Goal: Navigation & Orientation: Find specific page/section

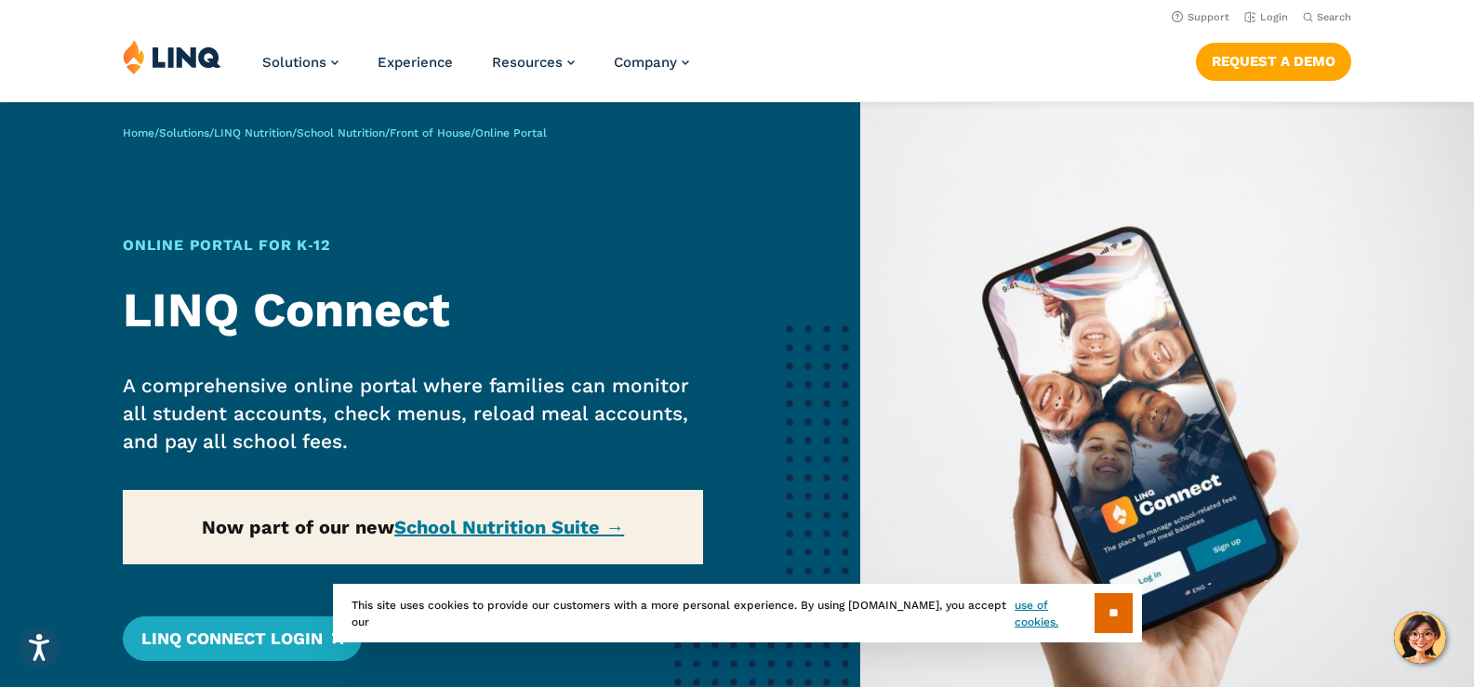
click at [256, 634] on section "** This site uses cookies to provide our customers with a more personal experie…" at bounding box center [737, 643] width 1444 height 59
click at [255, 628] on section "** This site uses cookies to provide our customers with a more personal experie…" at bounding box center [737, 643] width 1444 height 59
click at [231, 634] on section "** This site uses cookies to provide our customers with a more personal experie…" at bounding box center [737, 643] width 1444 height 59
click at [1104, 609] on input "**" at bounding box center [1113, 613] width 38 height 40
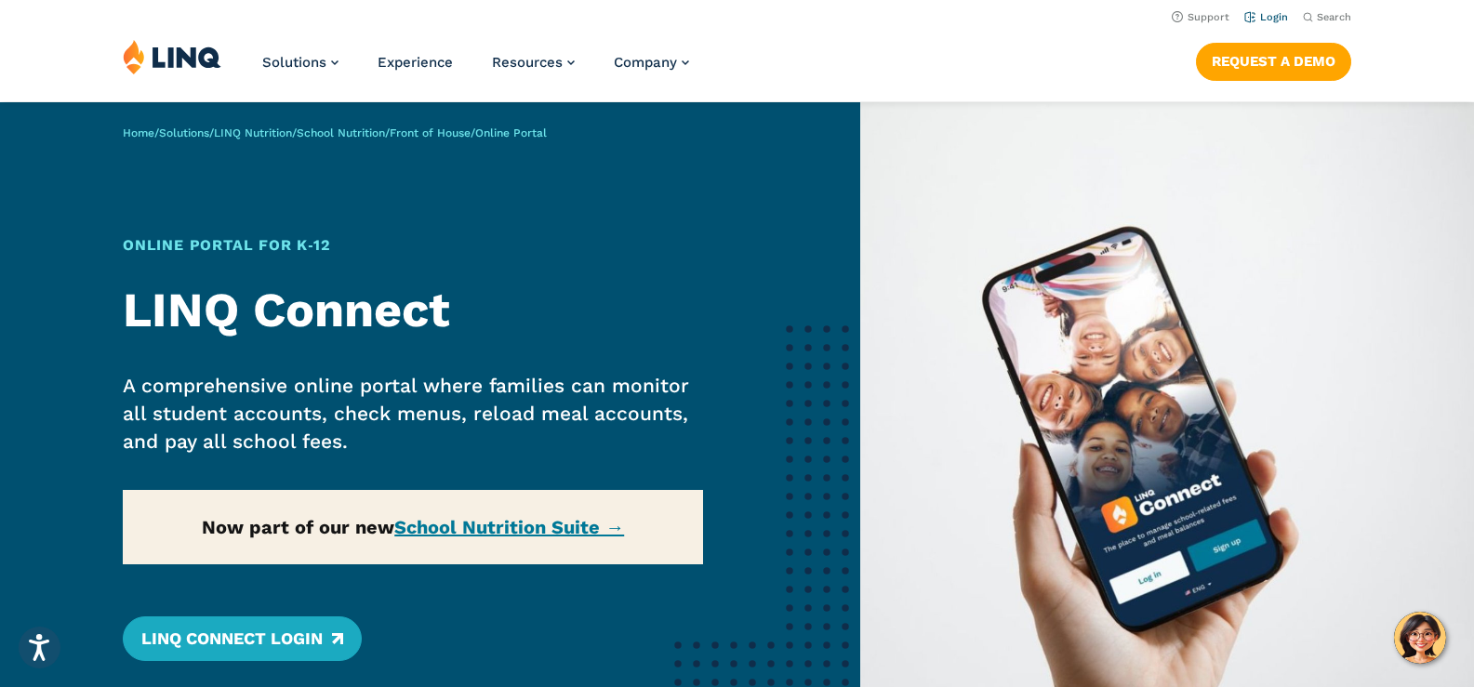
click at [1267, 16] on link "Login" at bounding box center [1266, 17] width 44 height 12
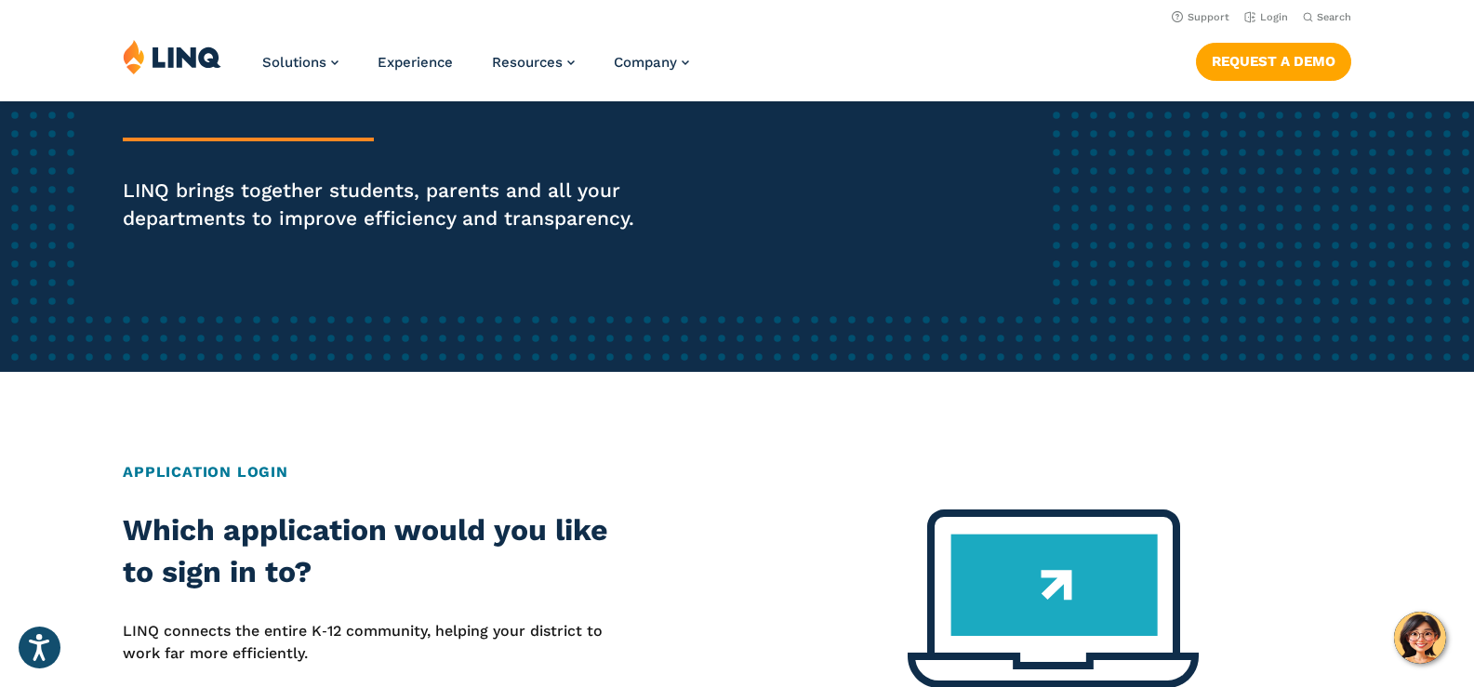
scroll to position [292, 0]
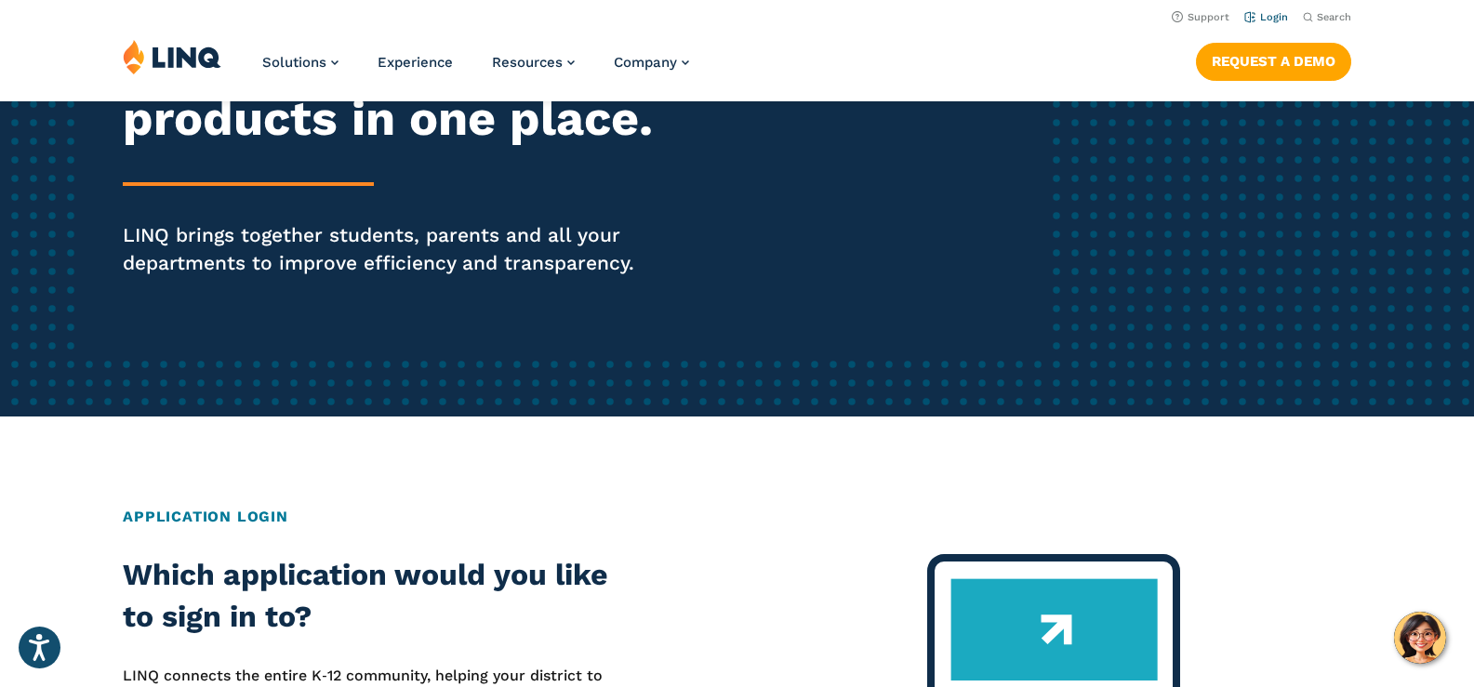
click at [1266, 20] on link "Login" at bounding box center [1266, 17] width 44 height 12
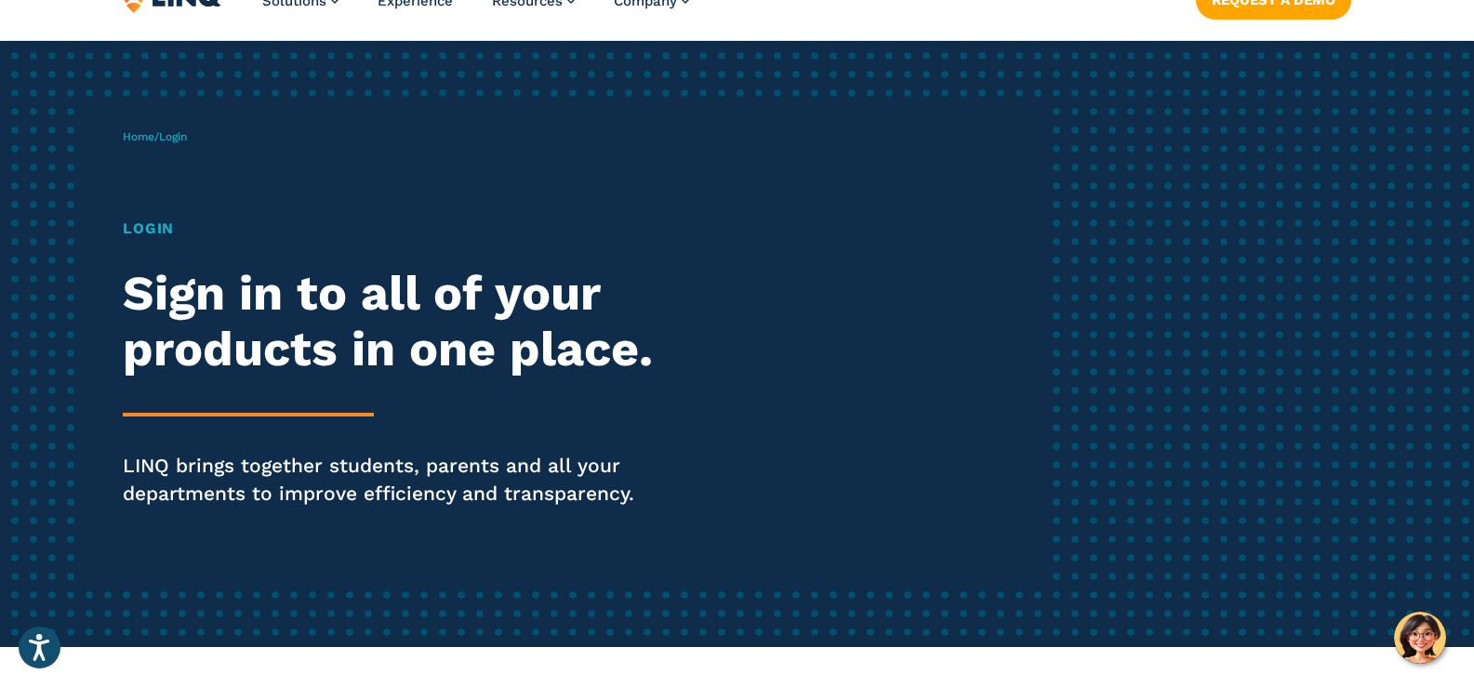
scroll to position [93, 0]
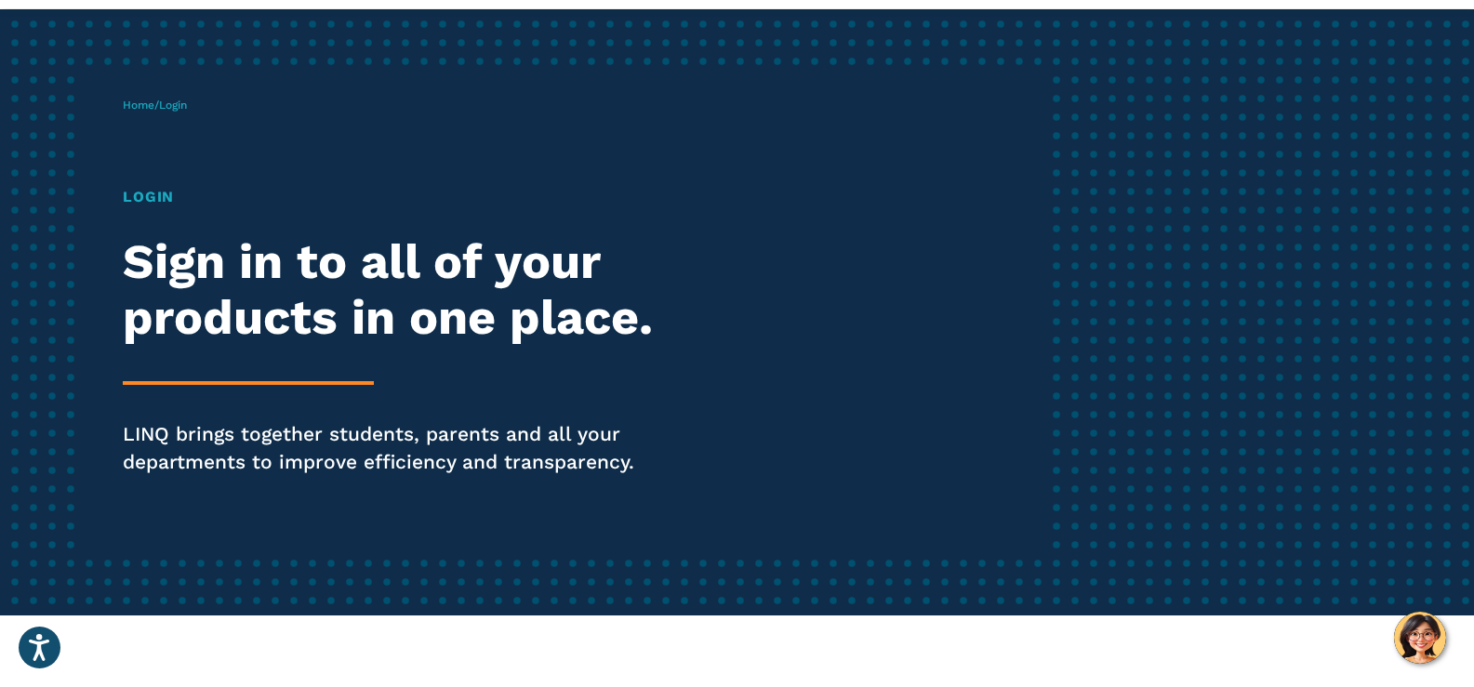
click at [154, 202] on h1 "Login" at bounding box center [407, 197] width 568 height 22
drag, startPoint x: 185, startPoint y: 102, endPoint x: 207, endPoint y: 112, distance: 24.2
click at [197, 113] on div "Home / Login Login Sign in to all of your products in one place. LINQ brings to…" at bounding box center [583, 312] width 920 height 476
click at [825, 262] on div "Home / Login Login Sign in to all of your products in one place. LINQ brings to…" at bounding box center [583, 312] width 920 height 476
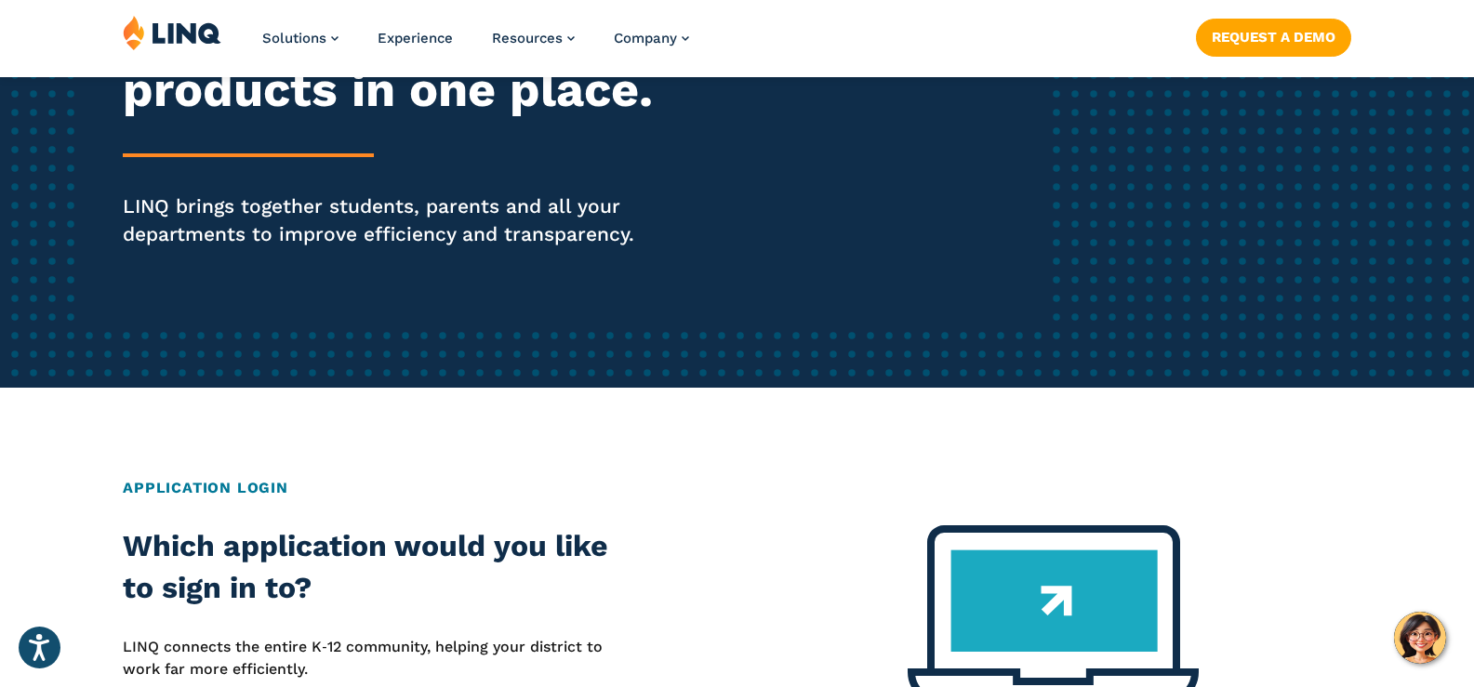
scroll to position [558, 0]
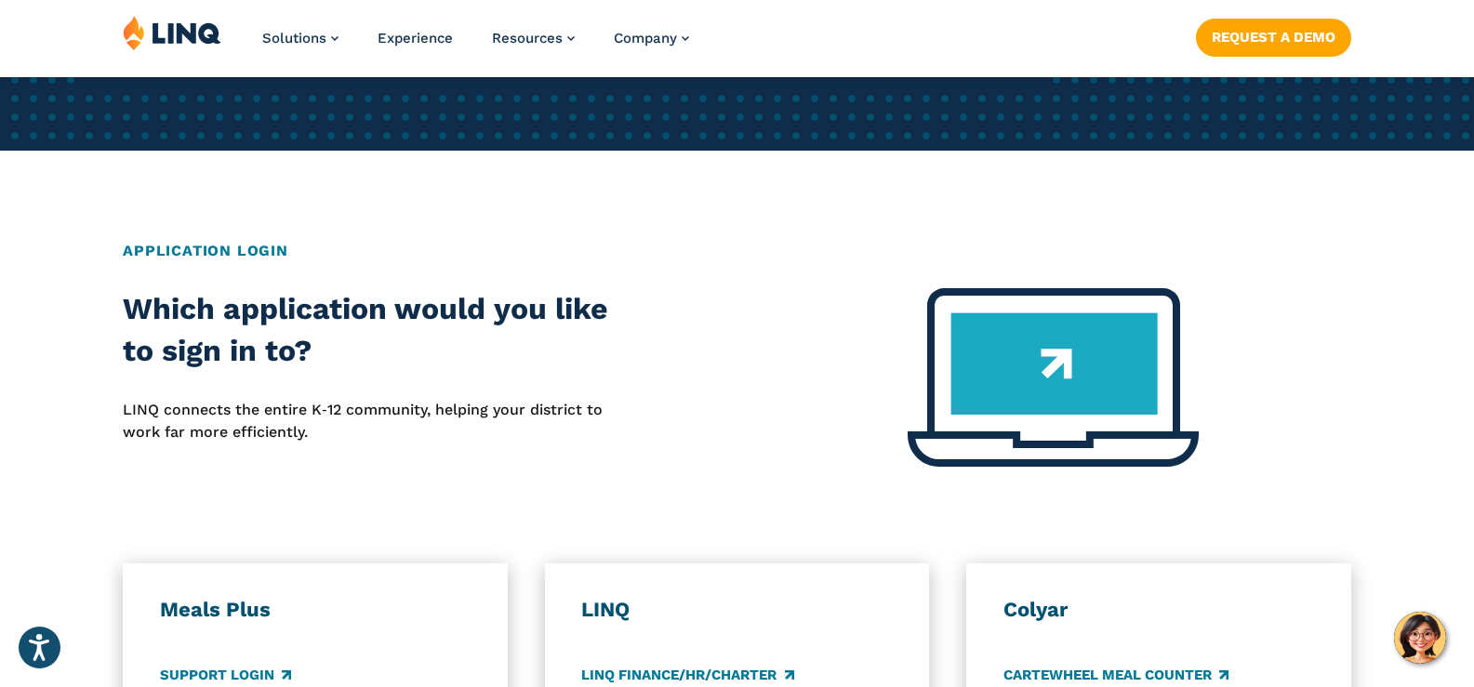
click at [209, 252] on h2 "Application Login" at bounding box center [737, 251] width 1228 height 22
click at [250, 410] on p "LINQ connects the entire K‑12 community, helping your district to work far more…" at bounding box center [368, 422] width 490 height 46
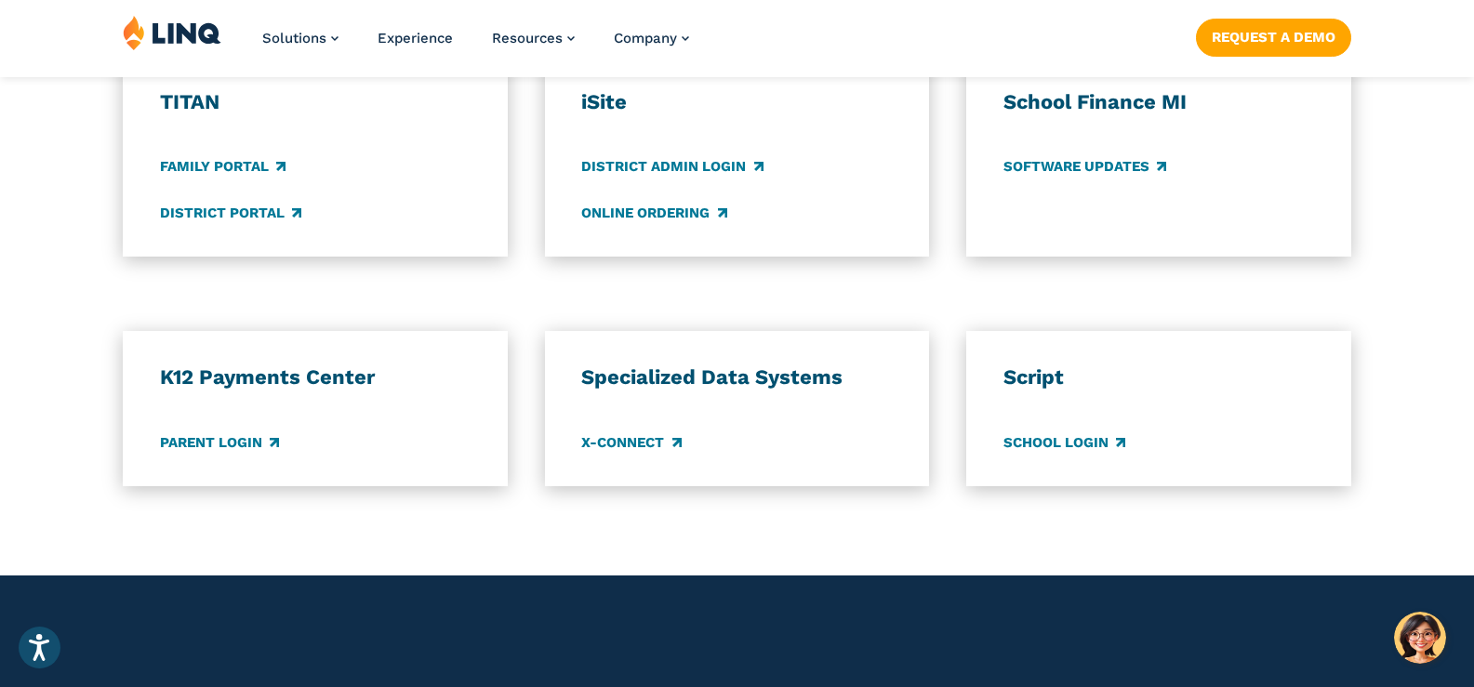
scroll to position [1488, 0]
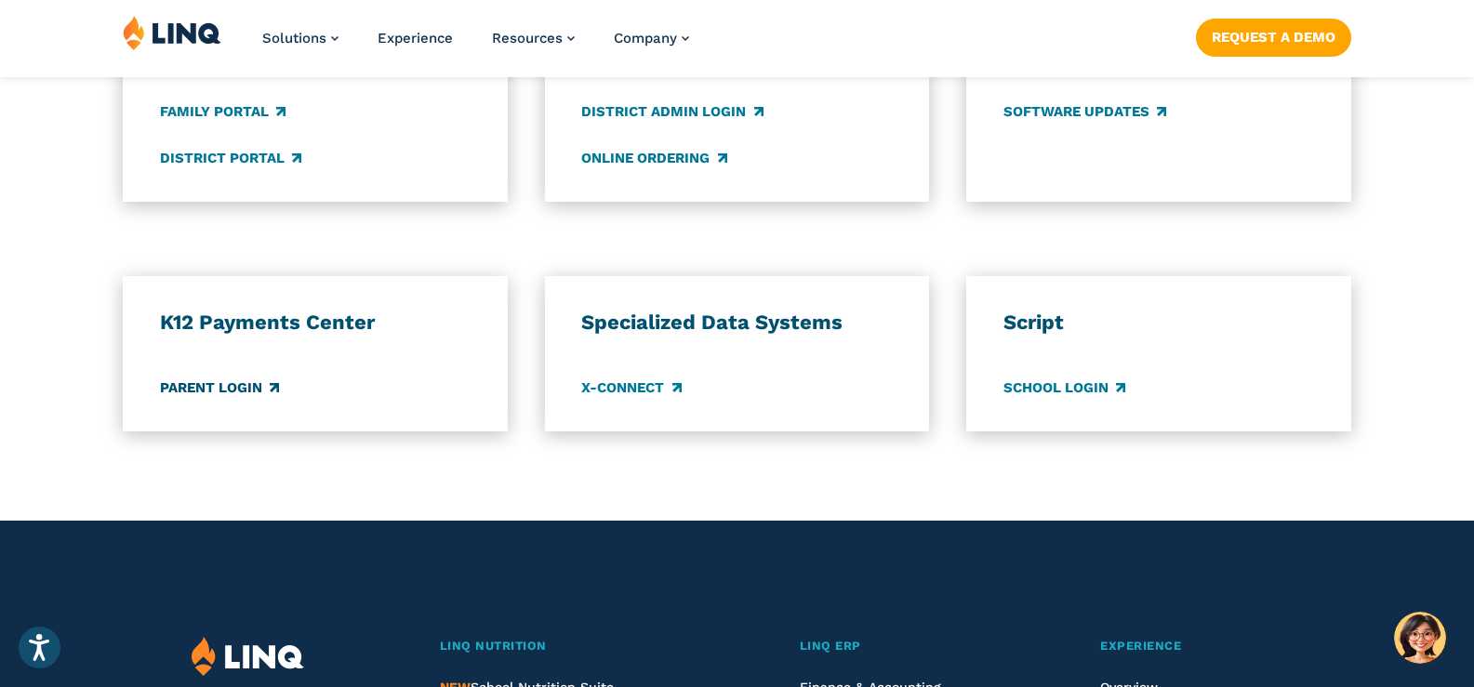
click at [205, 380] on link "Parent Login" at bounding box center [219, 387] width 119 height 20
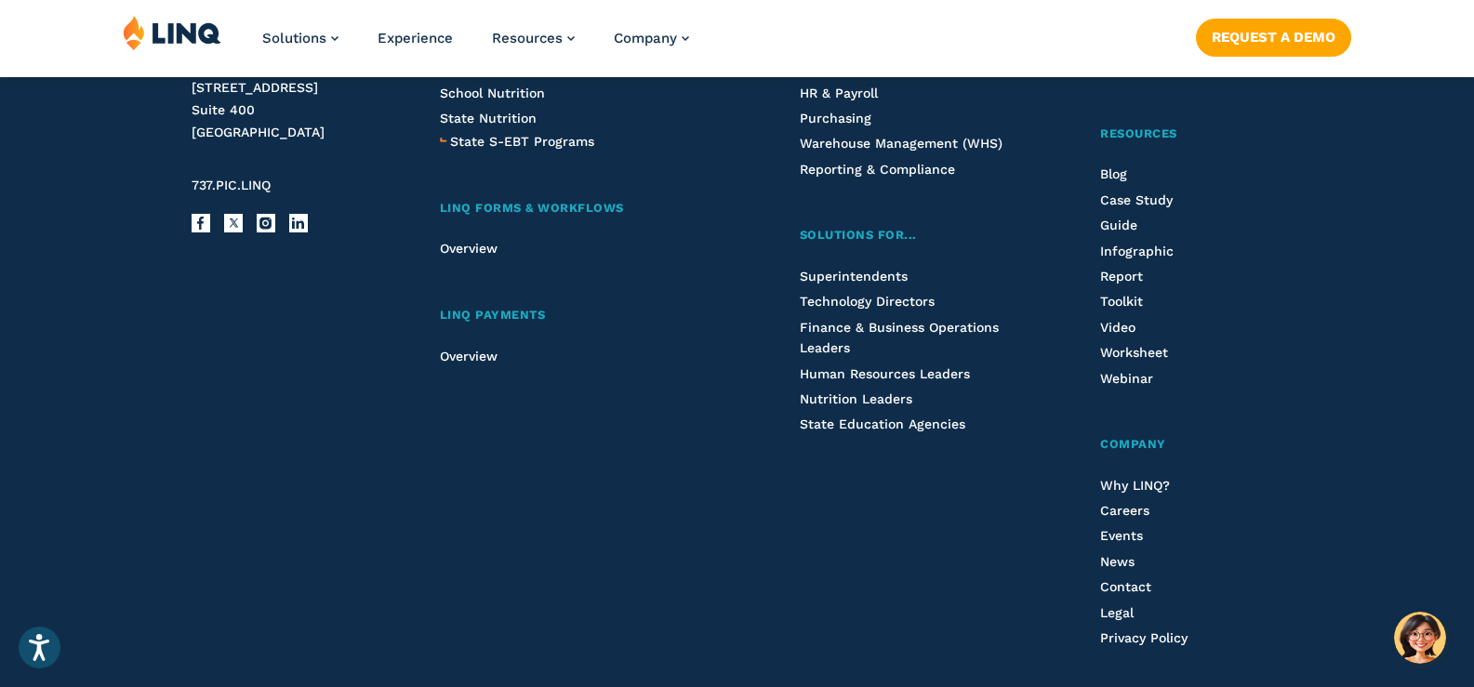
scroll to position [2136, 0]
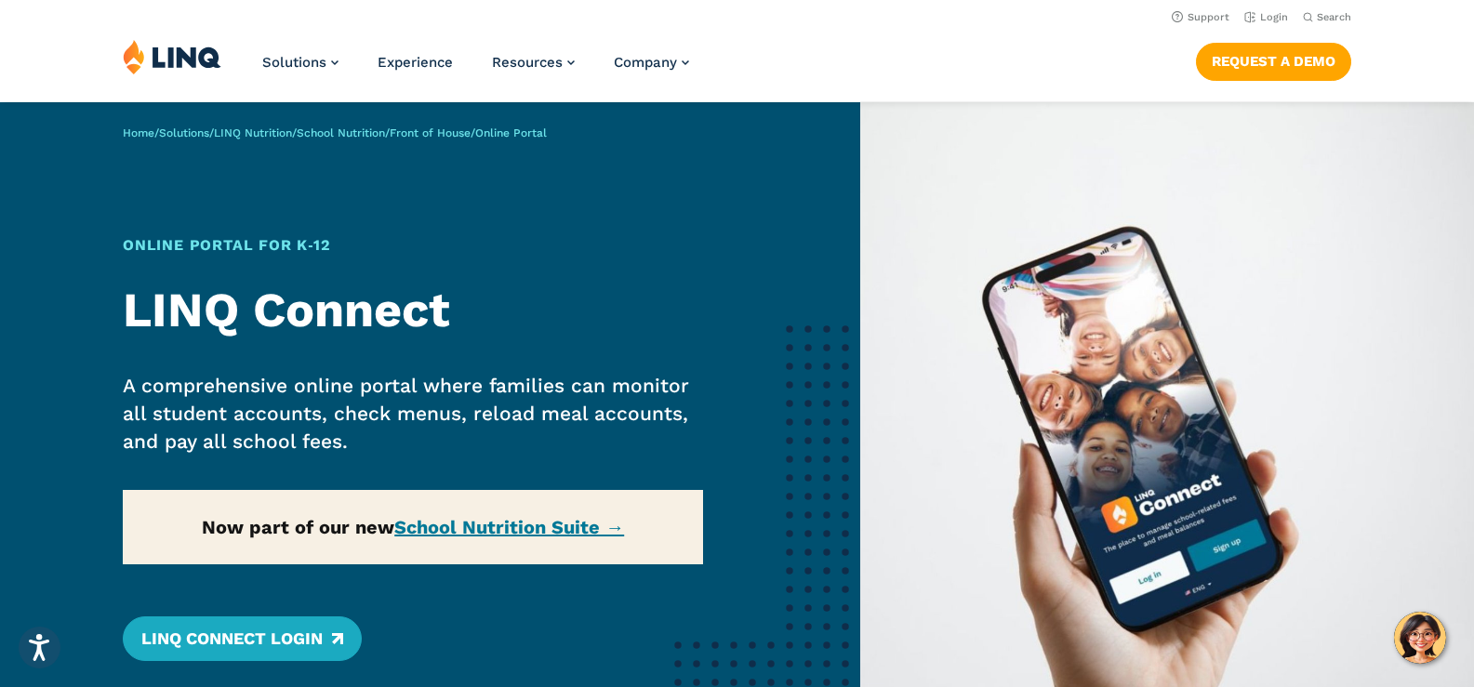
click at [479, 521] on div "Home / Solutions / LINQ Nutrition / School Nutrition / Front of House / Online …" at bounding box center [430, 455] width 860 height 706
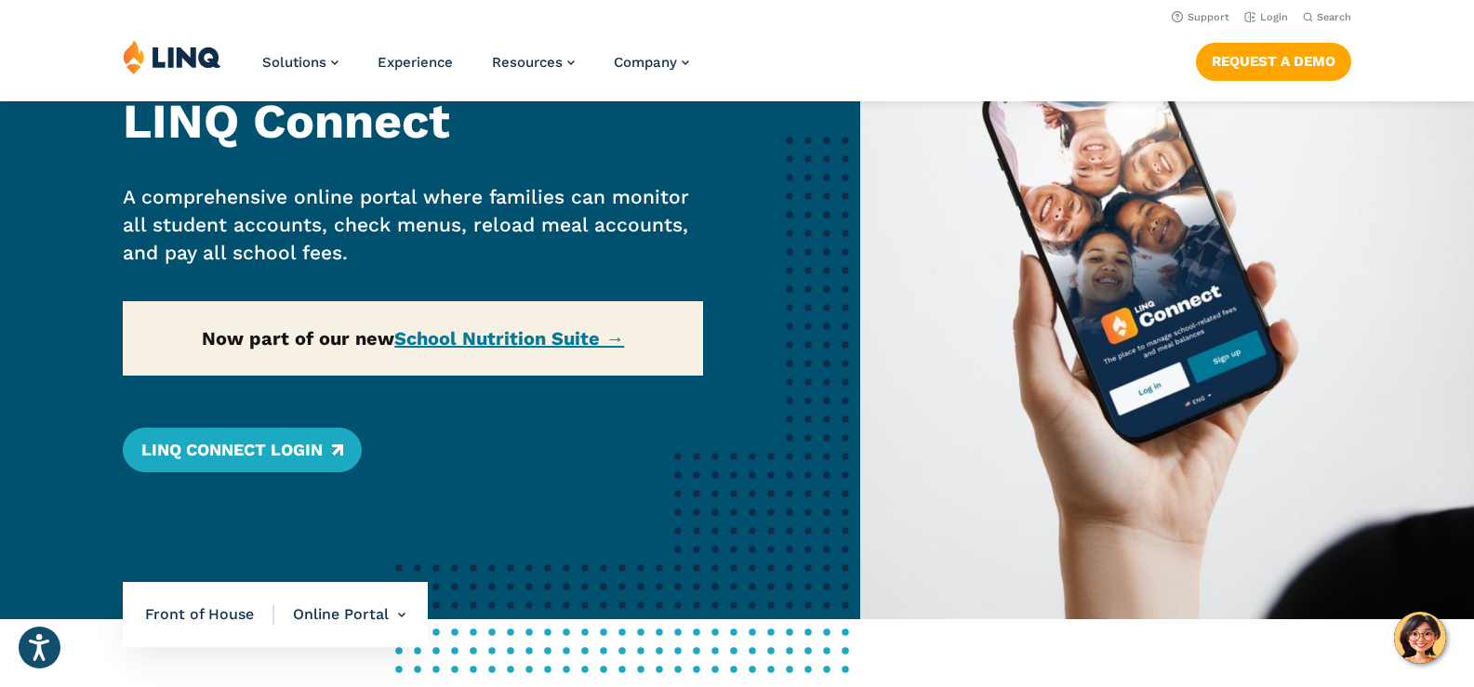
scroll to position [186, 0]
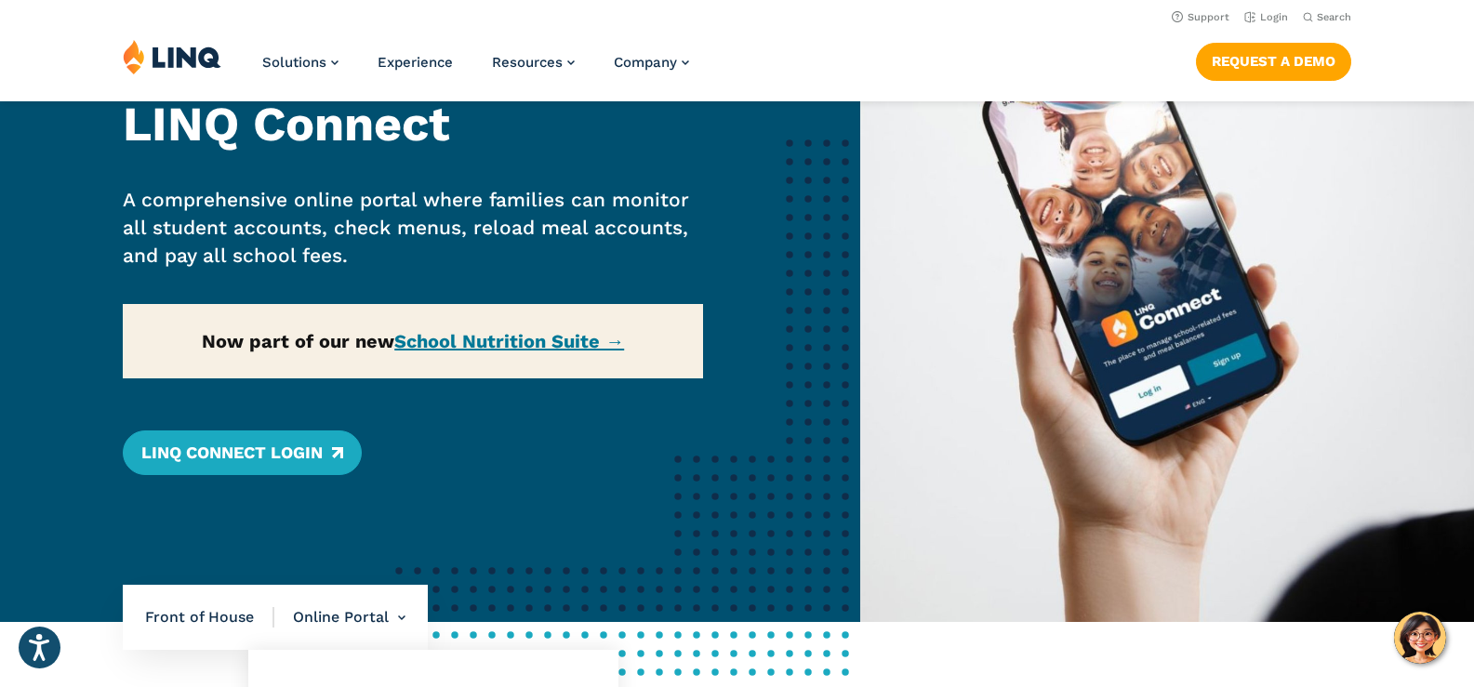
click at [364, 622] on li "Online Portal Overview Online Portal Free & Reduced Meals Point of Service (POS)" at bounding box center [339, 617] width 131 height 65
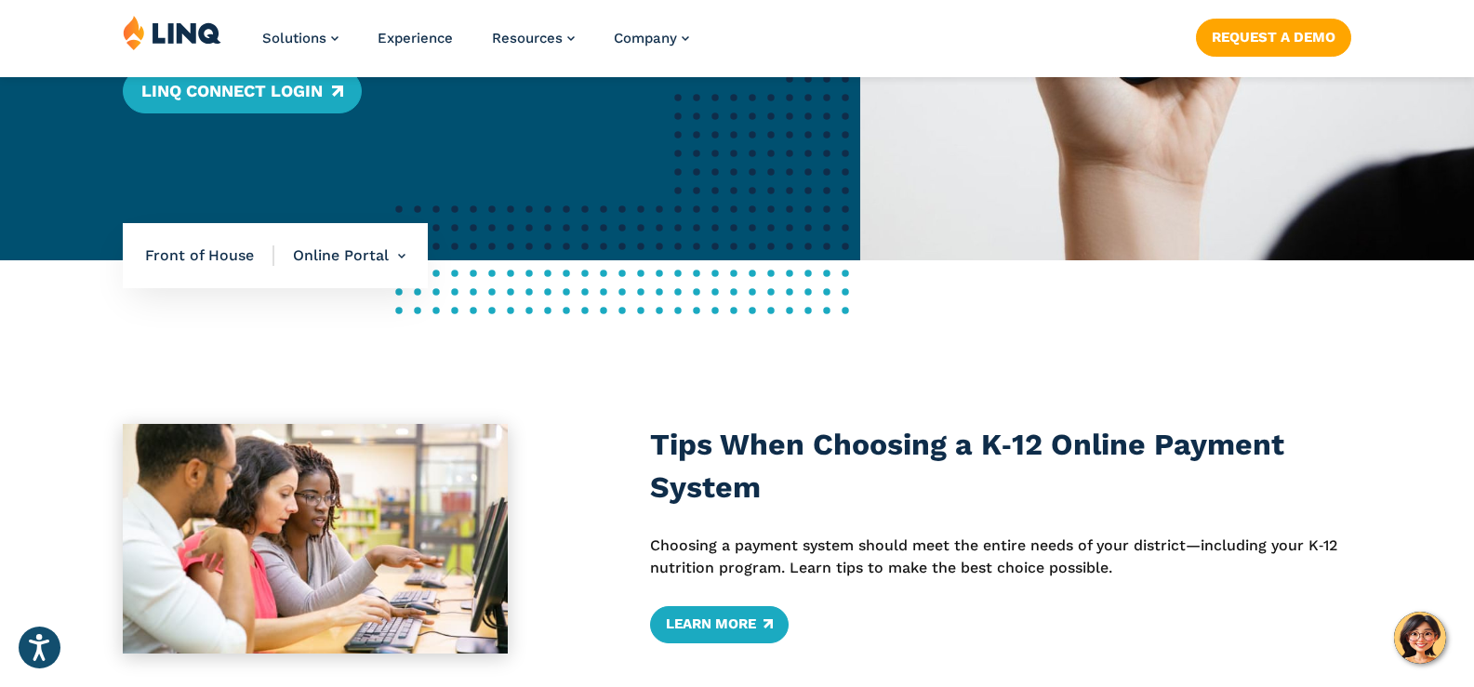
scroll to position [558, 0]
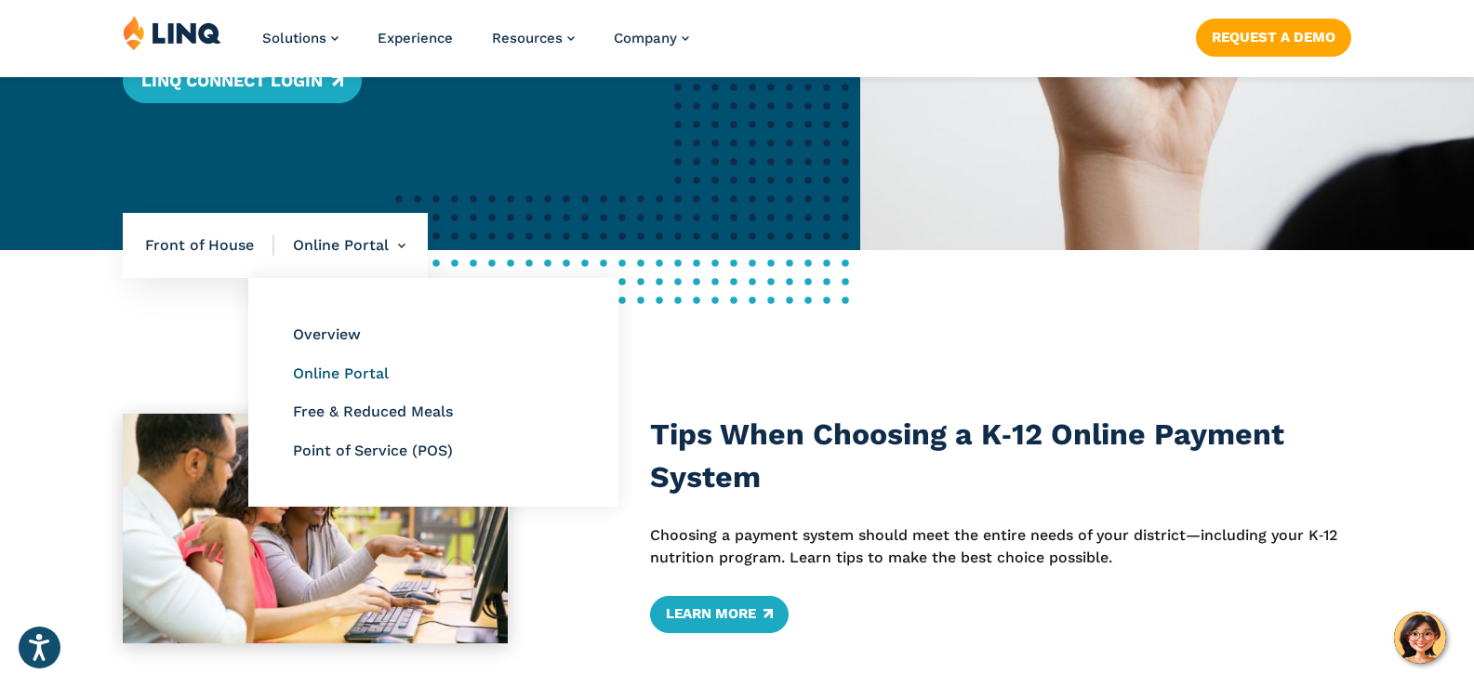
click at [337, 377] on link "Online Portal" at bounding box center [341, 373] width 96 height 18
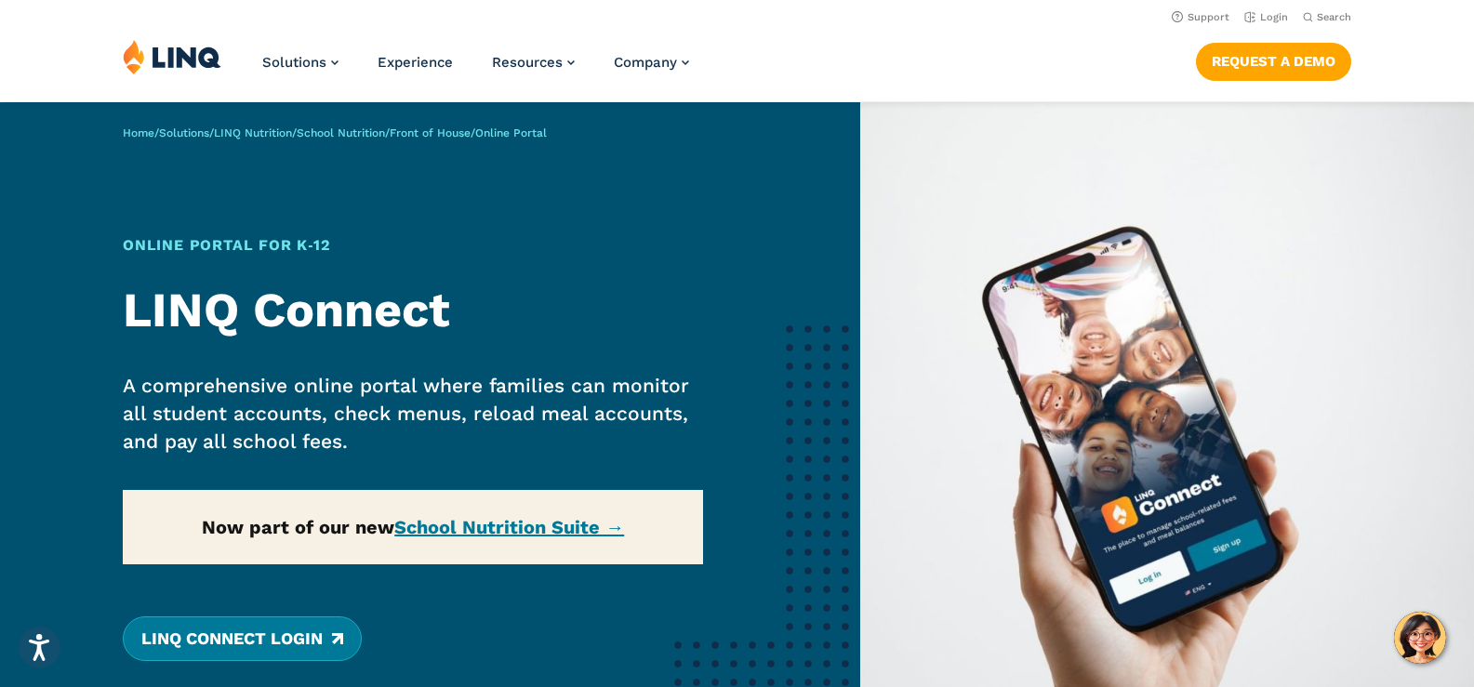
click at [327, 643] on link "LINQ Connect Login" at bounding box center [242, 638] width 239 height 45
